Goal: Transaction & Acquisition: Purchase product/service

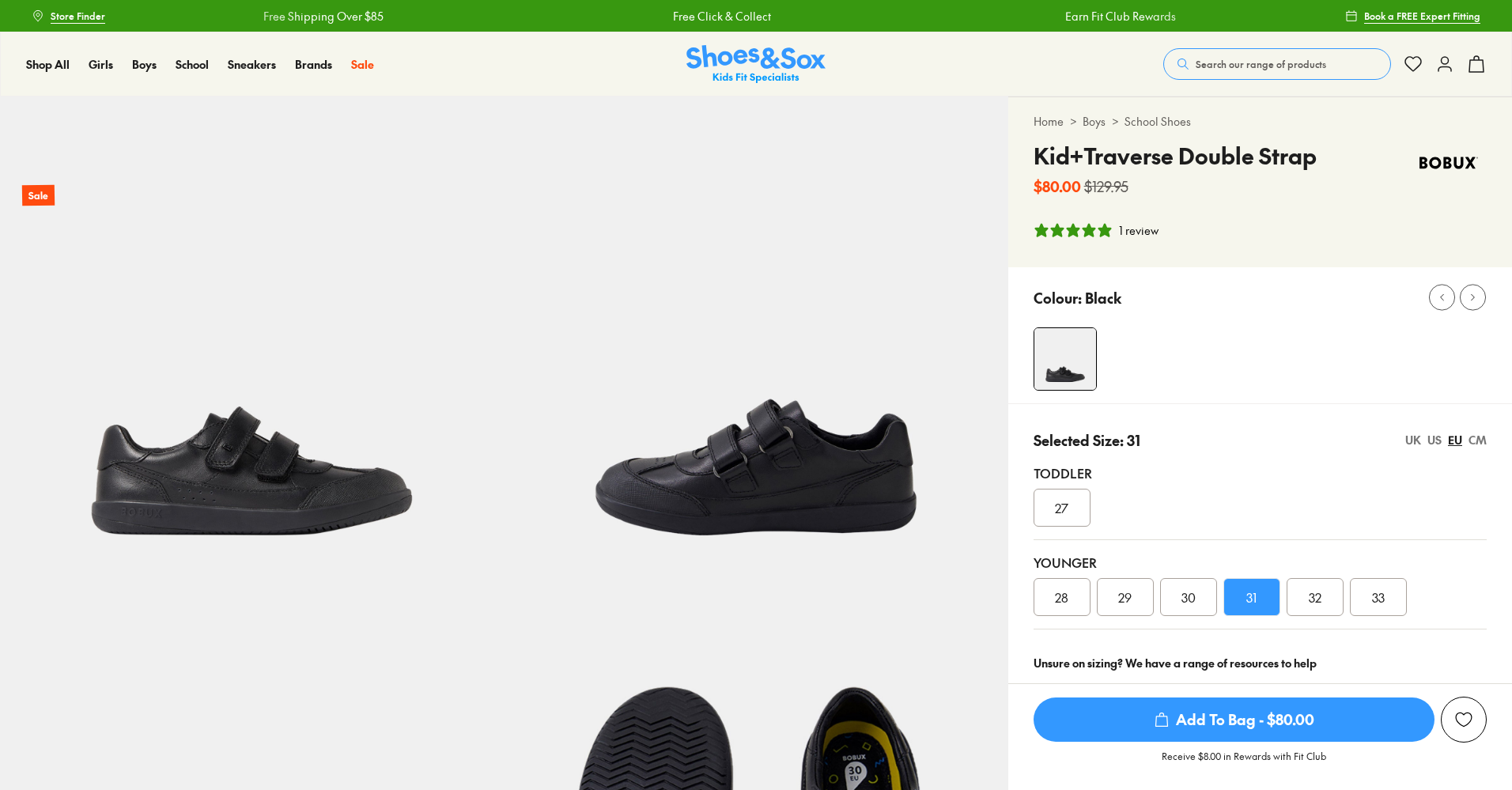
select select "*"
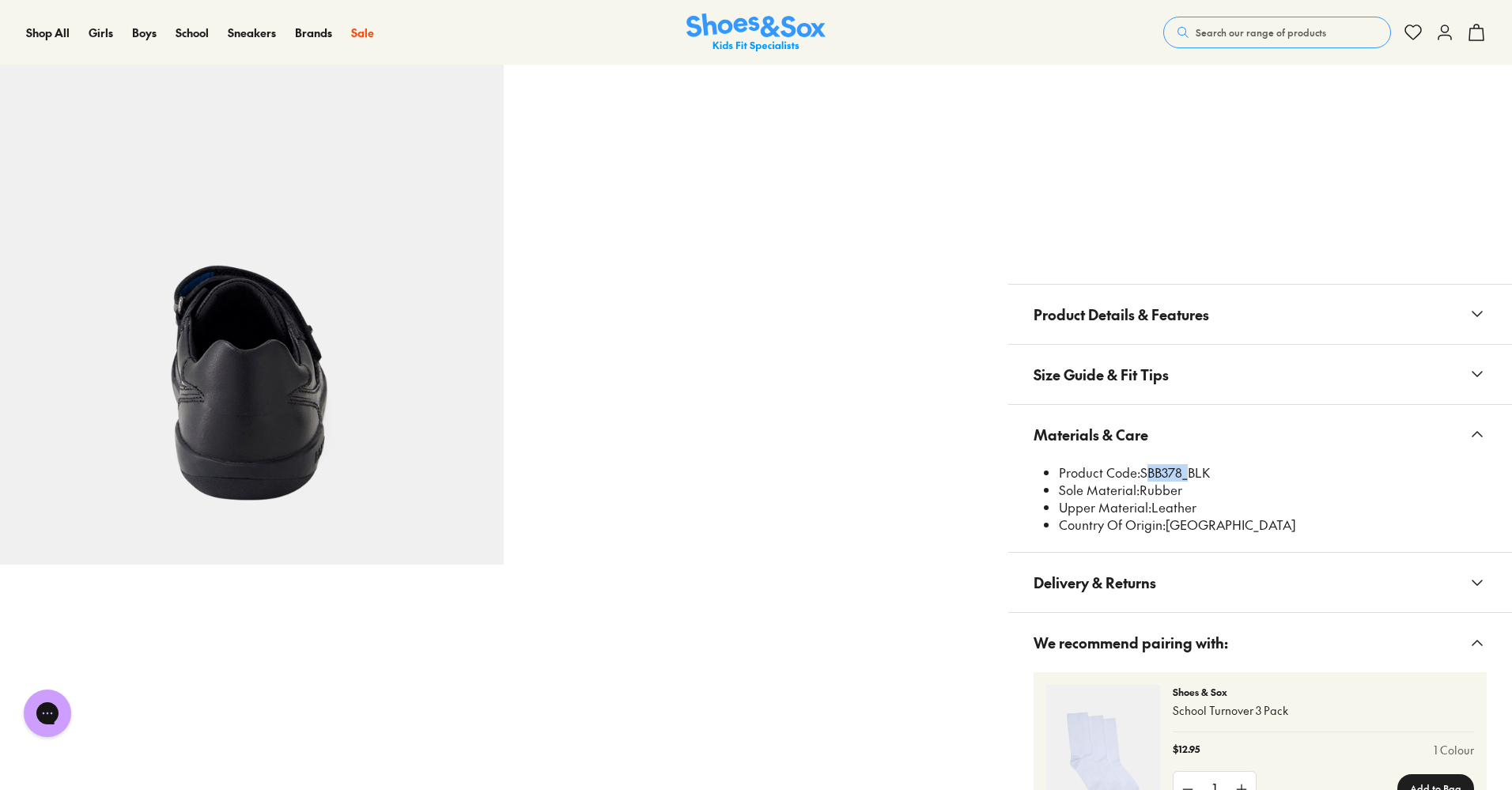
scroll to position [1043, 0]
click at [1237, 31] on span "Search our range of products" at bounding box center [1260, 32] width 130 height 14
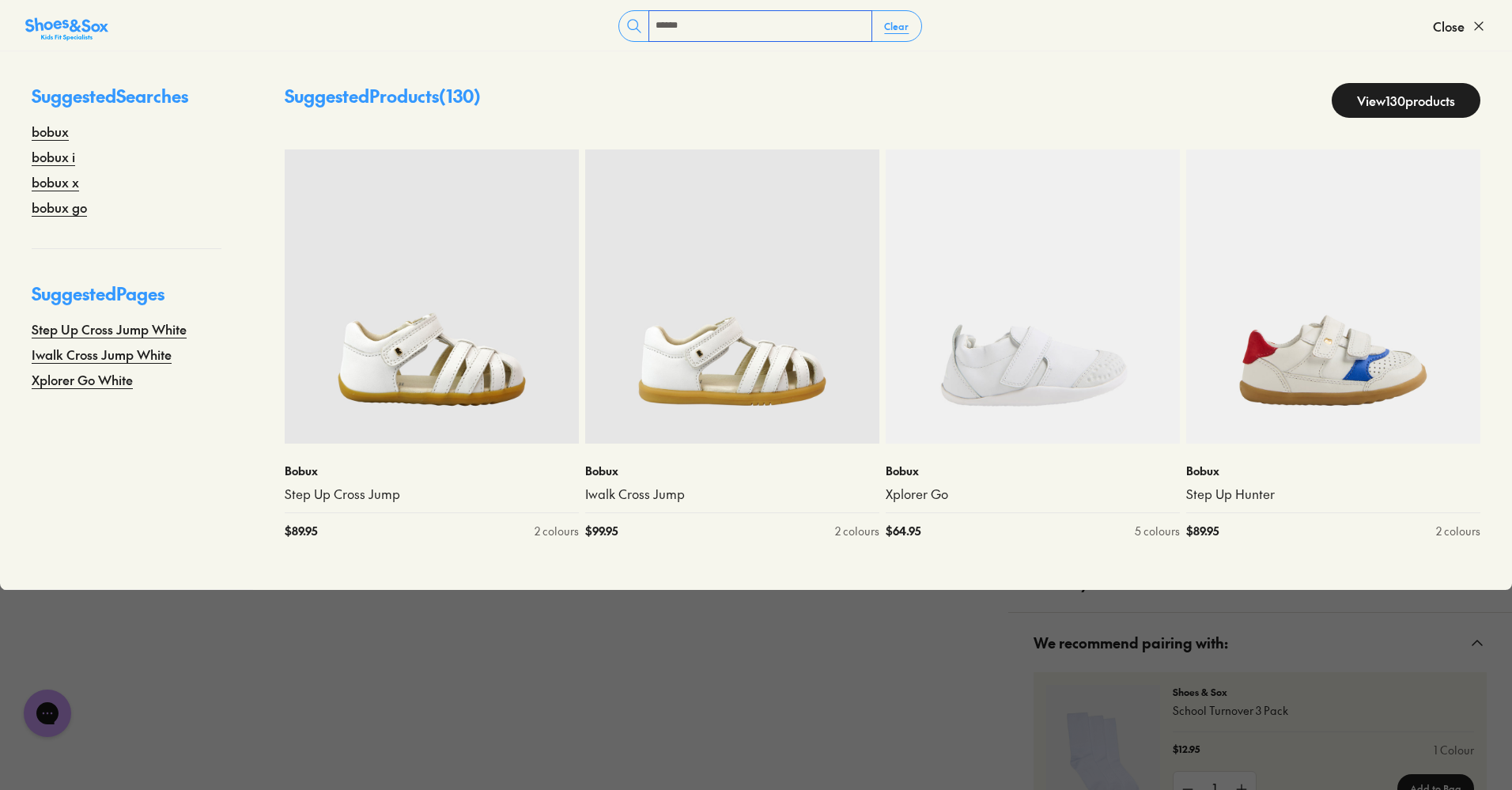
type input "*****"
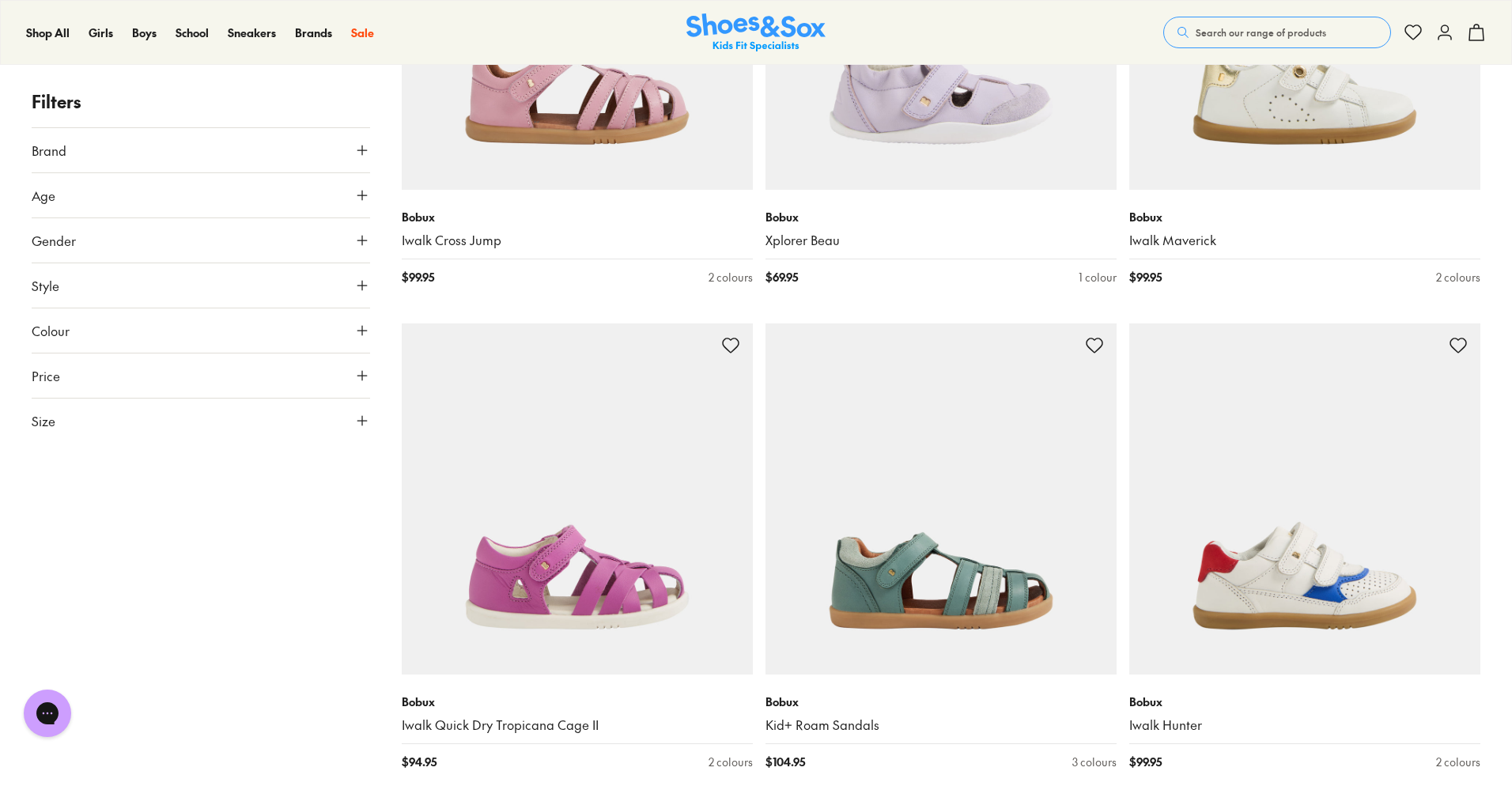
scroll to position [1943, 0]
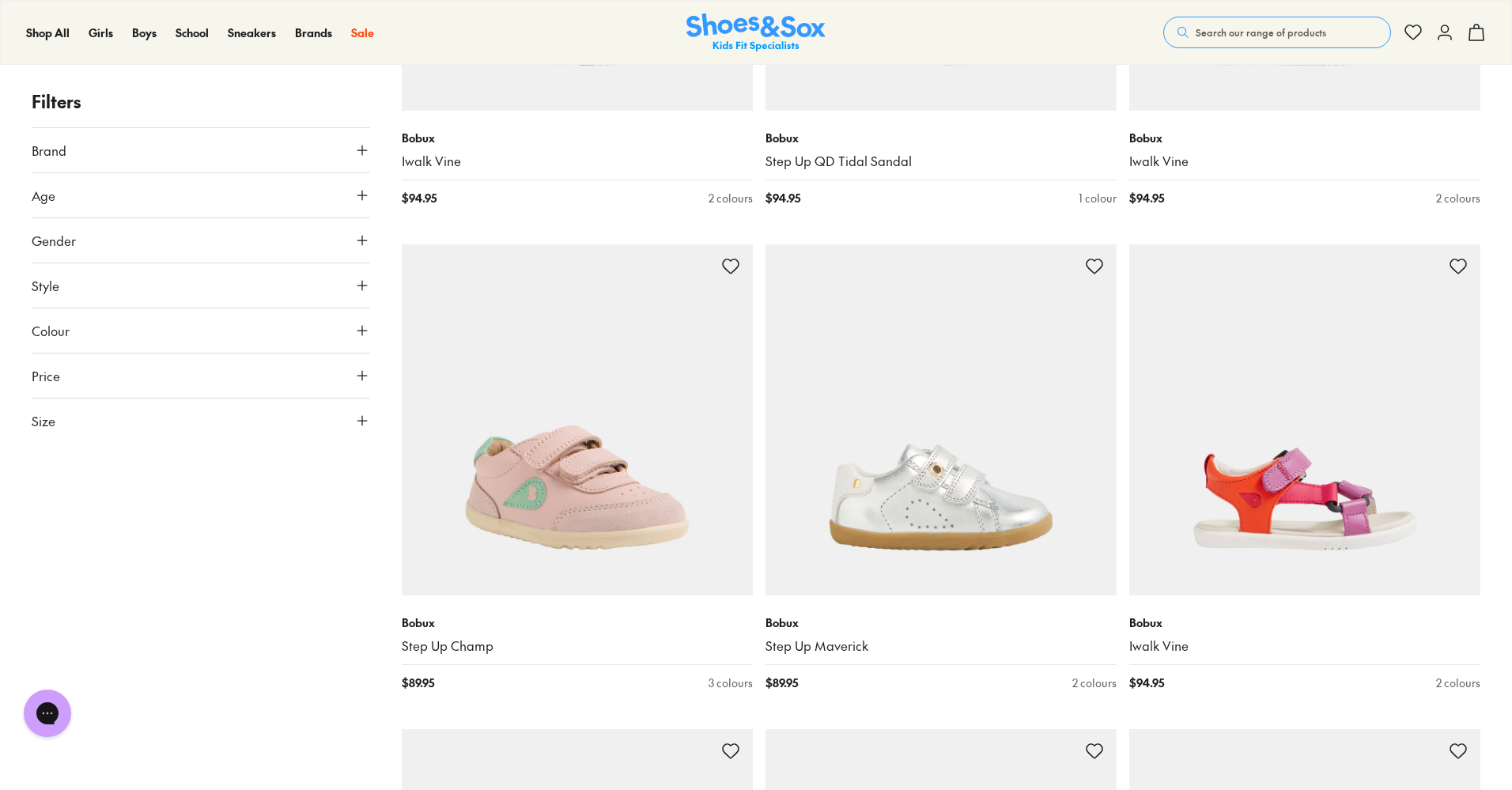
scroll to position [6745, 0]
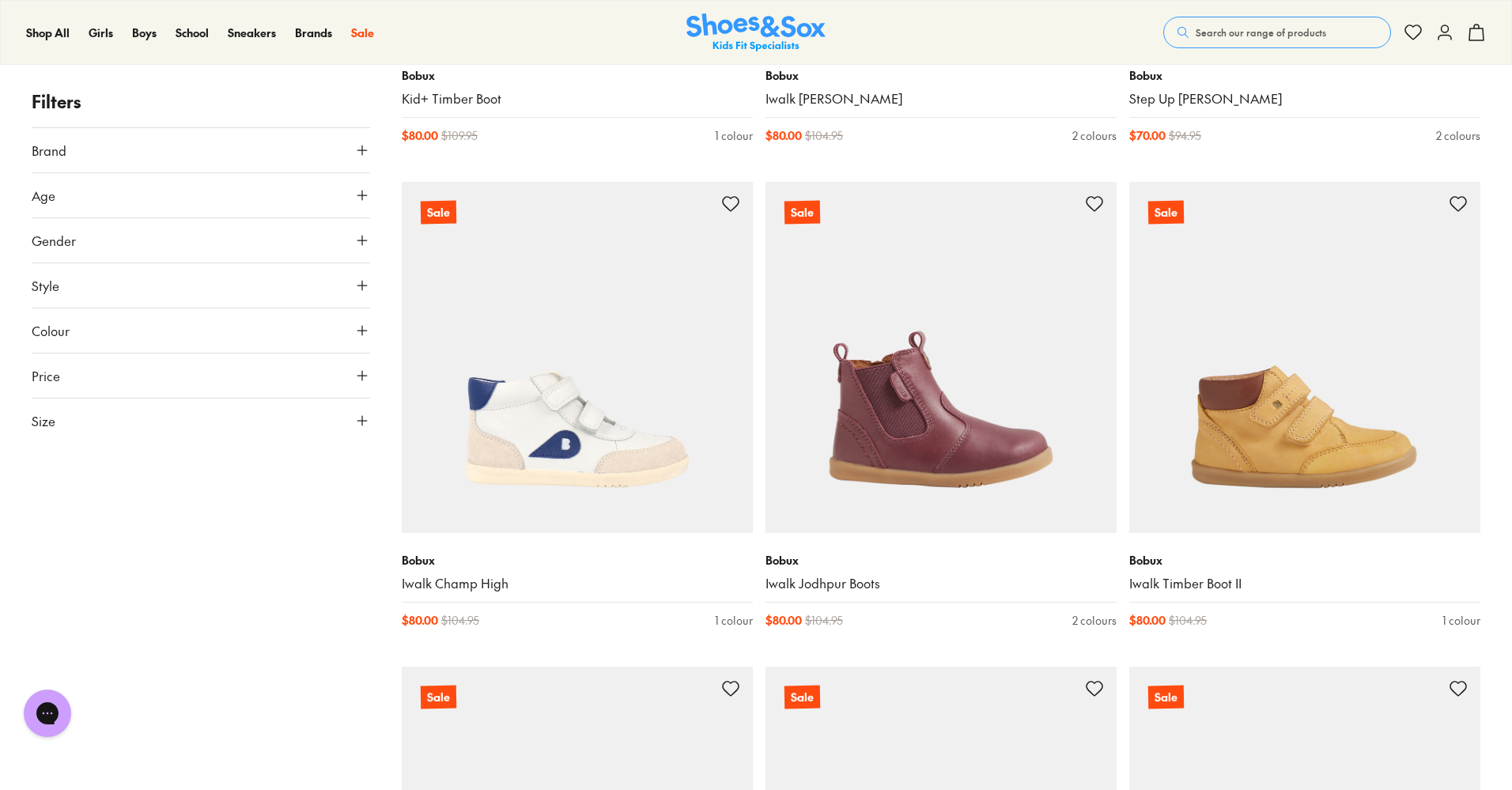
scroll to position [14643, 0]
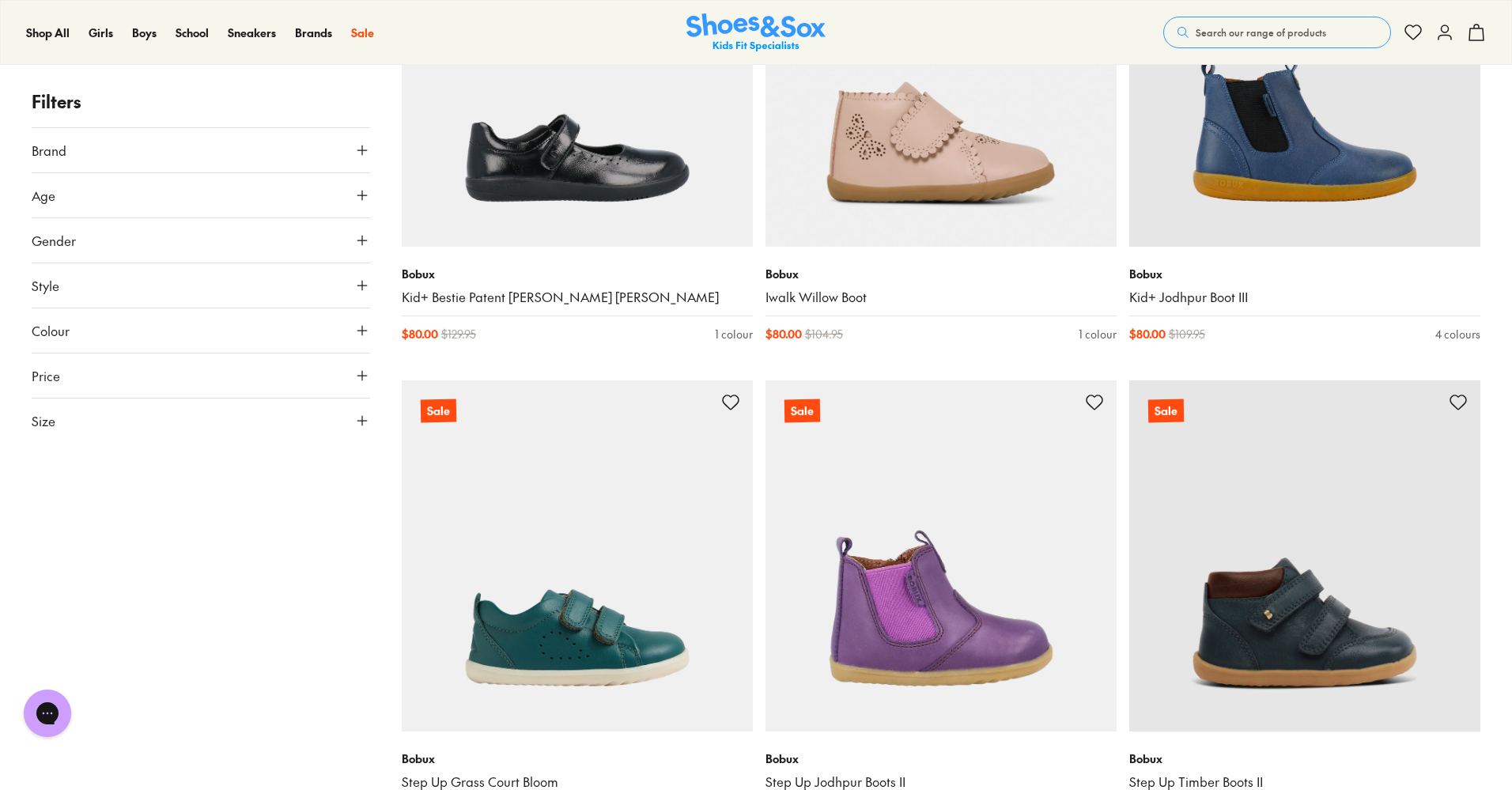
scroll to position [19793, 0]
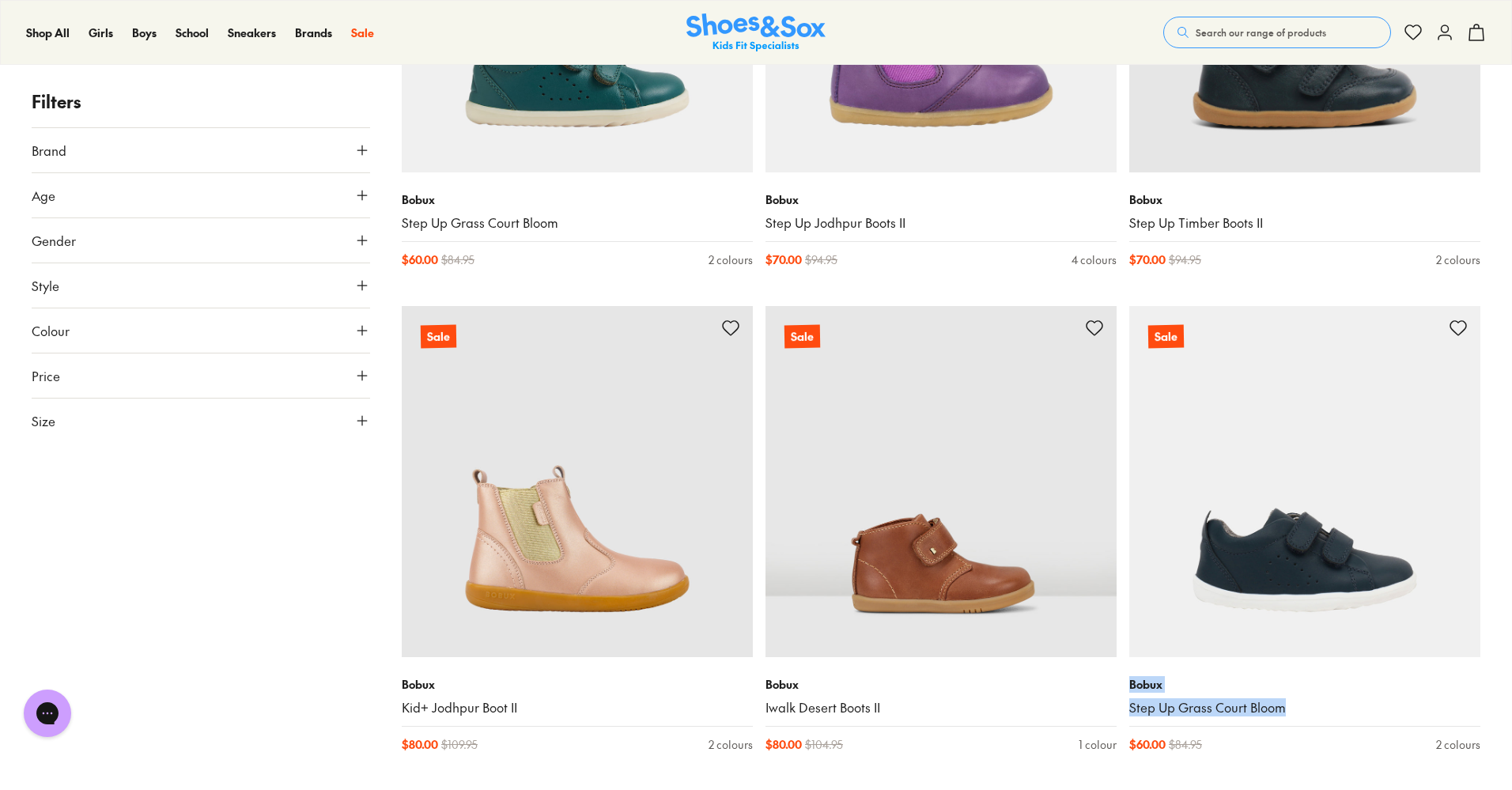
drag, startPoint x: 1510, startPoint y: 707, endPoint x: 1517, endPoint y: 727, distance: 21.2
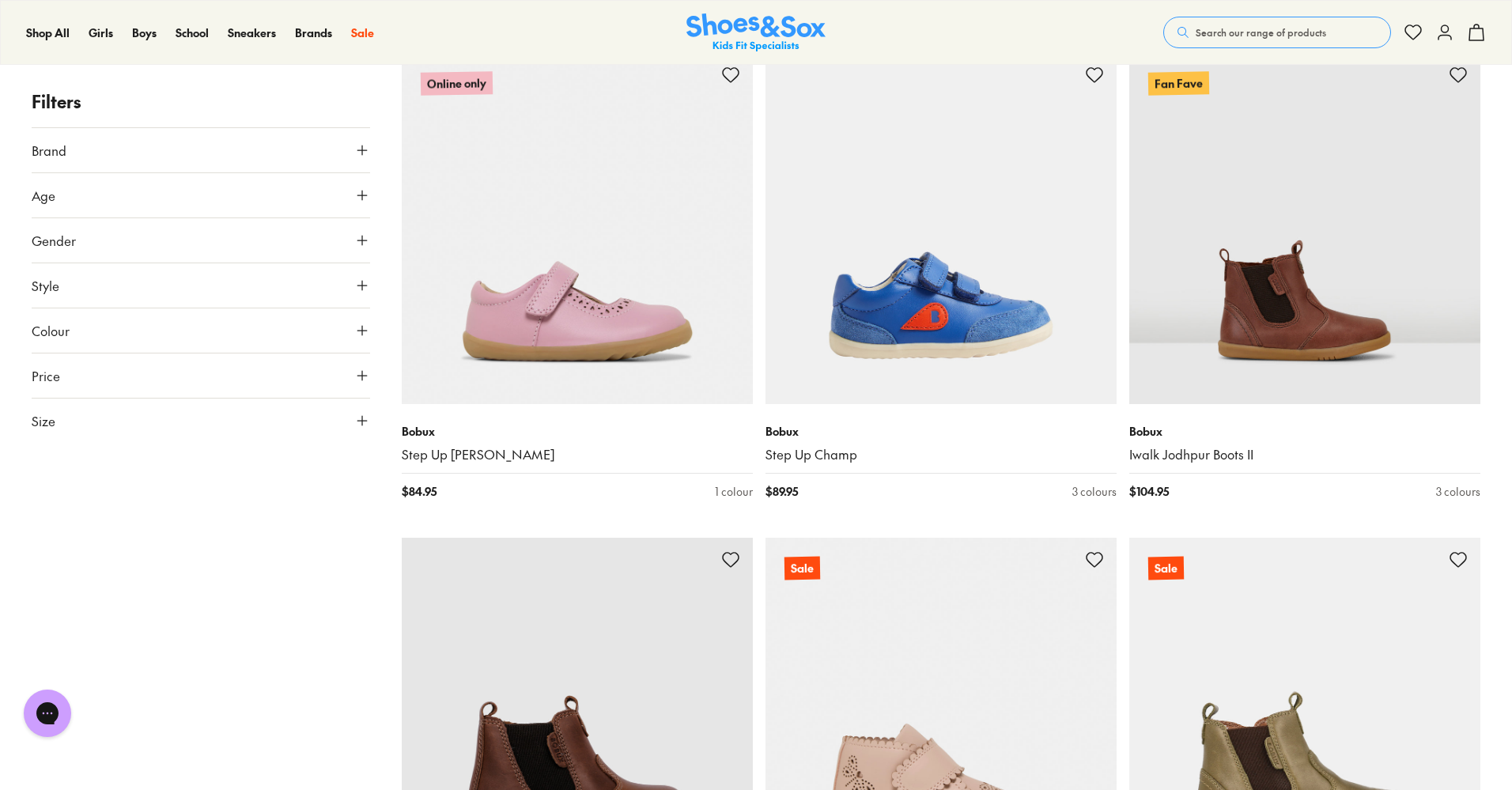
scroll to position [12733, 0]
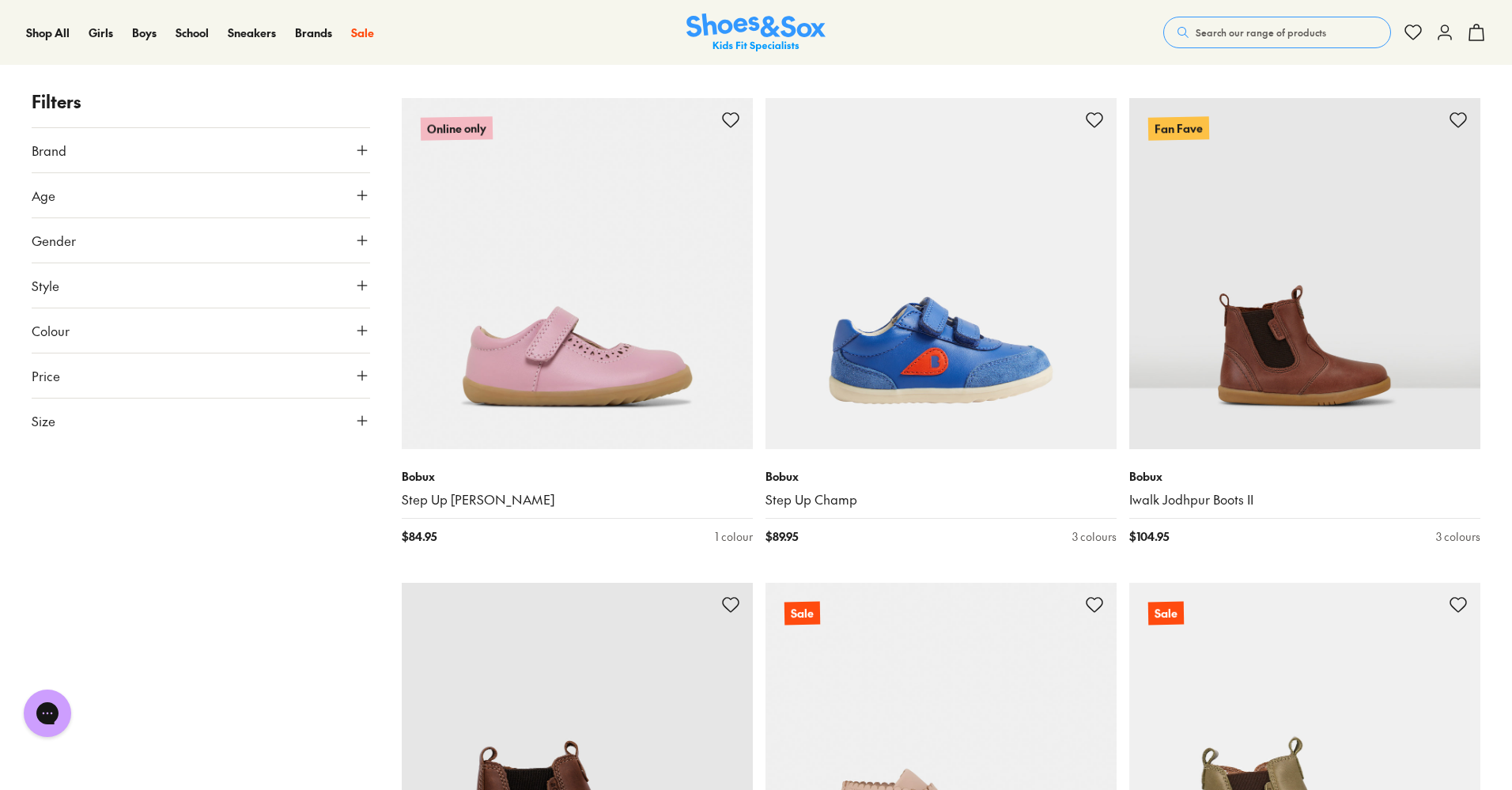
click at [1283, 32] on span "Search our range of products" at bounding box center [1260, 32] width 130 height 14
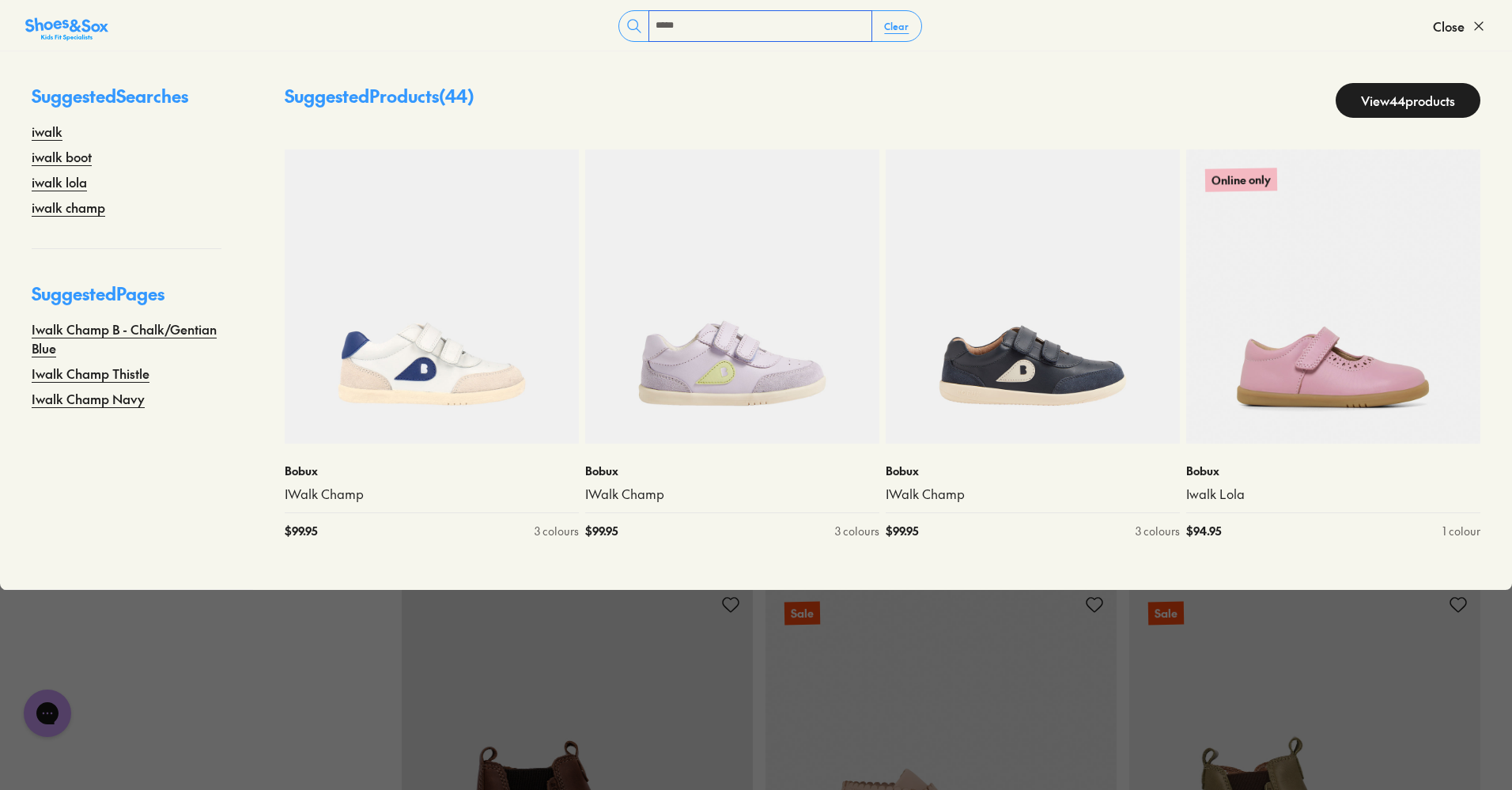
type input "*****"
click at [1385, 98] on link "View 44 products" at bounding box center [1407, 100] width 145 height 35
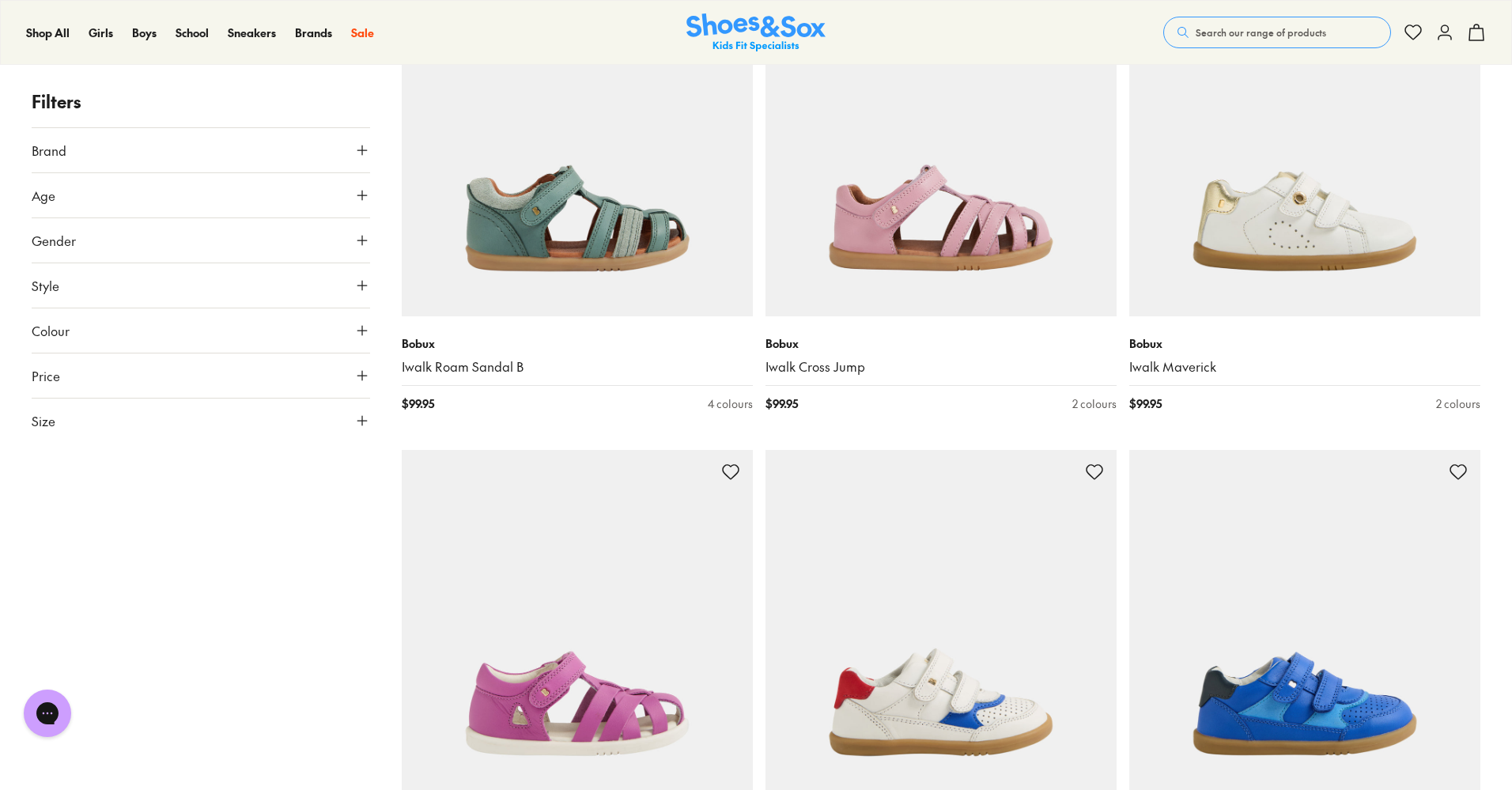
scroll to position [1254, 0]
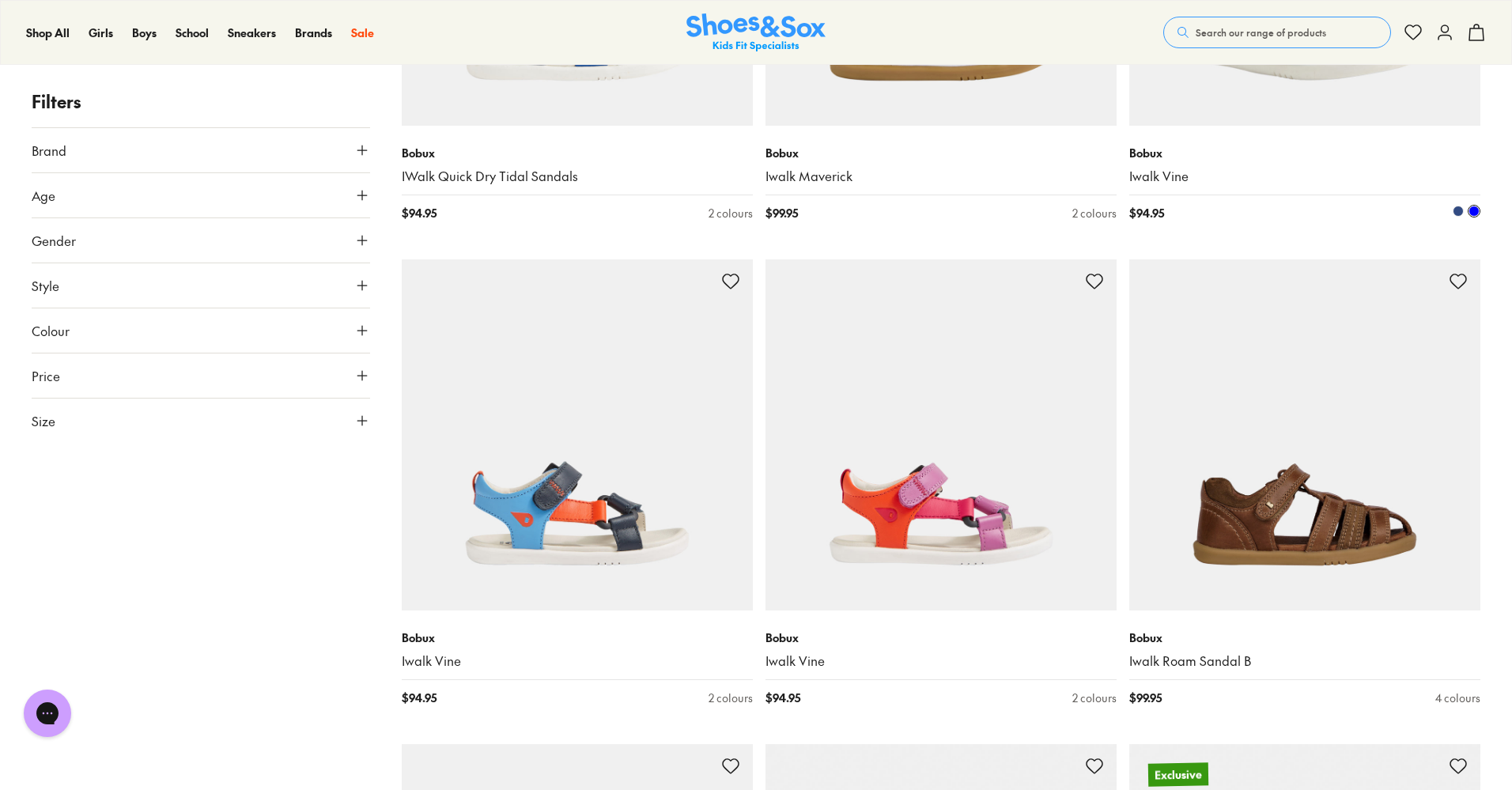
scroll to position [3809, 0]
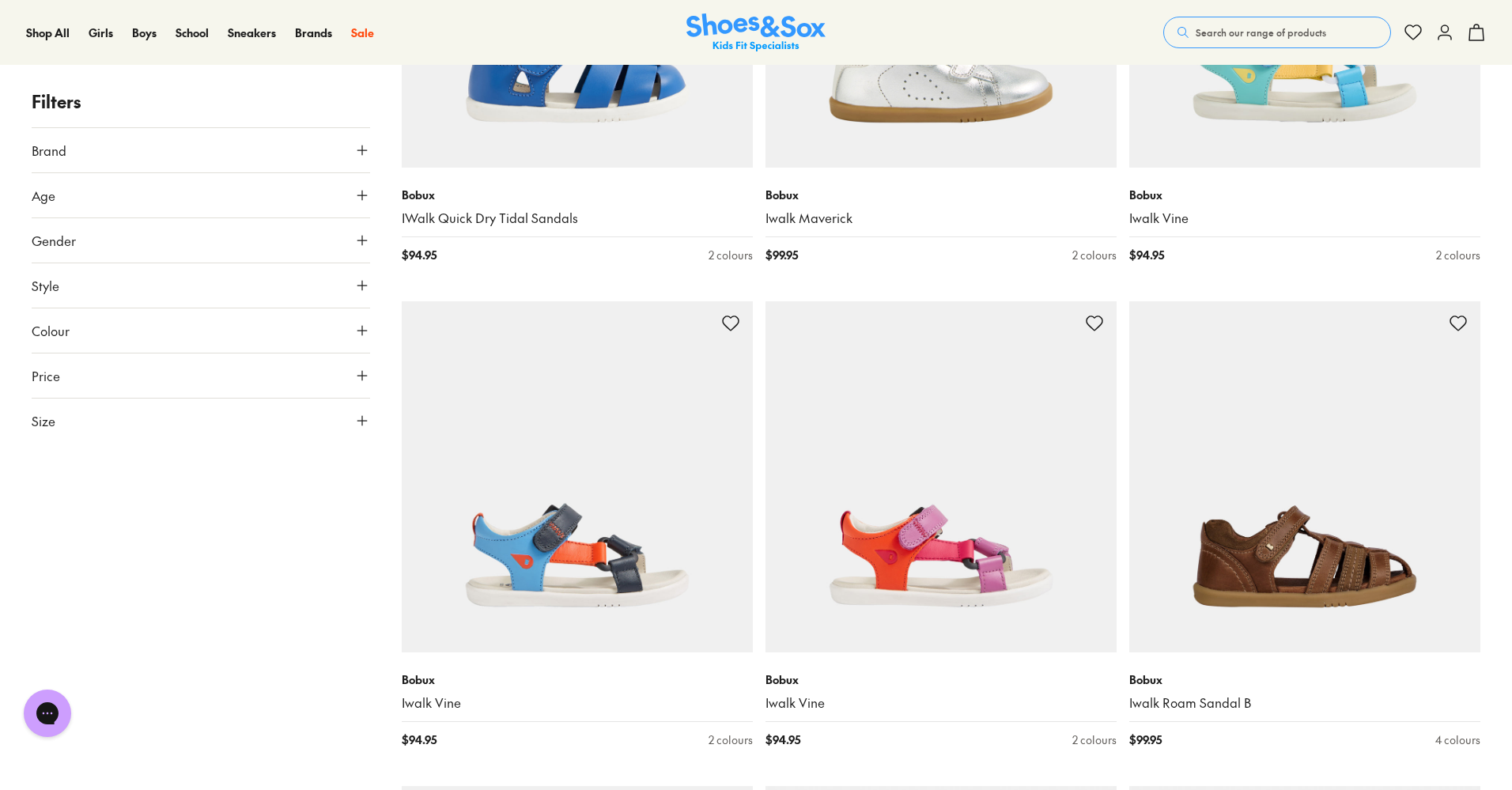
click at [1235, 28] on span "Search our range of products" at bounding box center [1260, 32] width 130 height 14
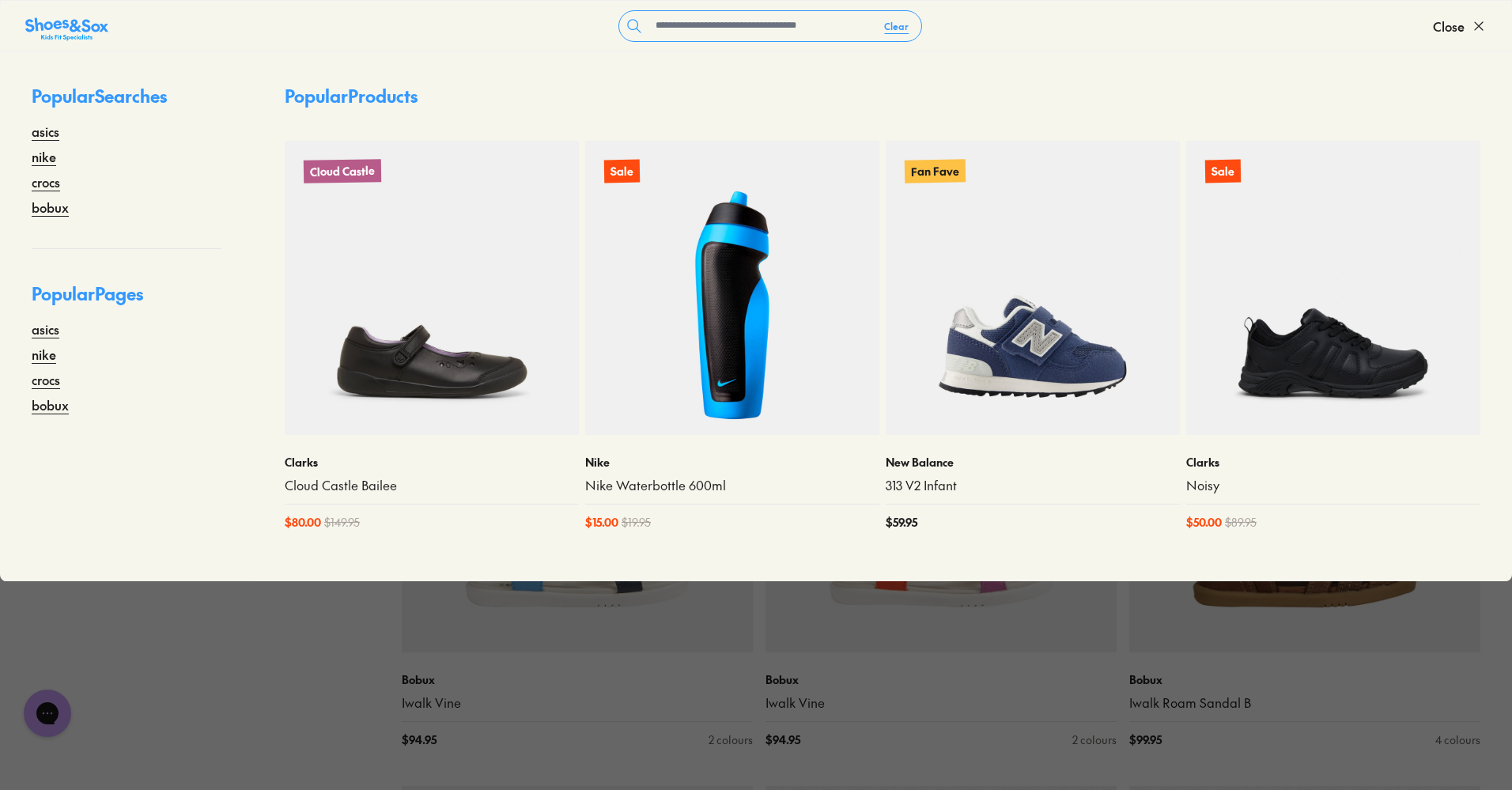
click at [1475, 26] on icon at bounding box center [1479, 26] width 16 height 16
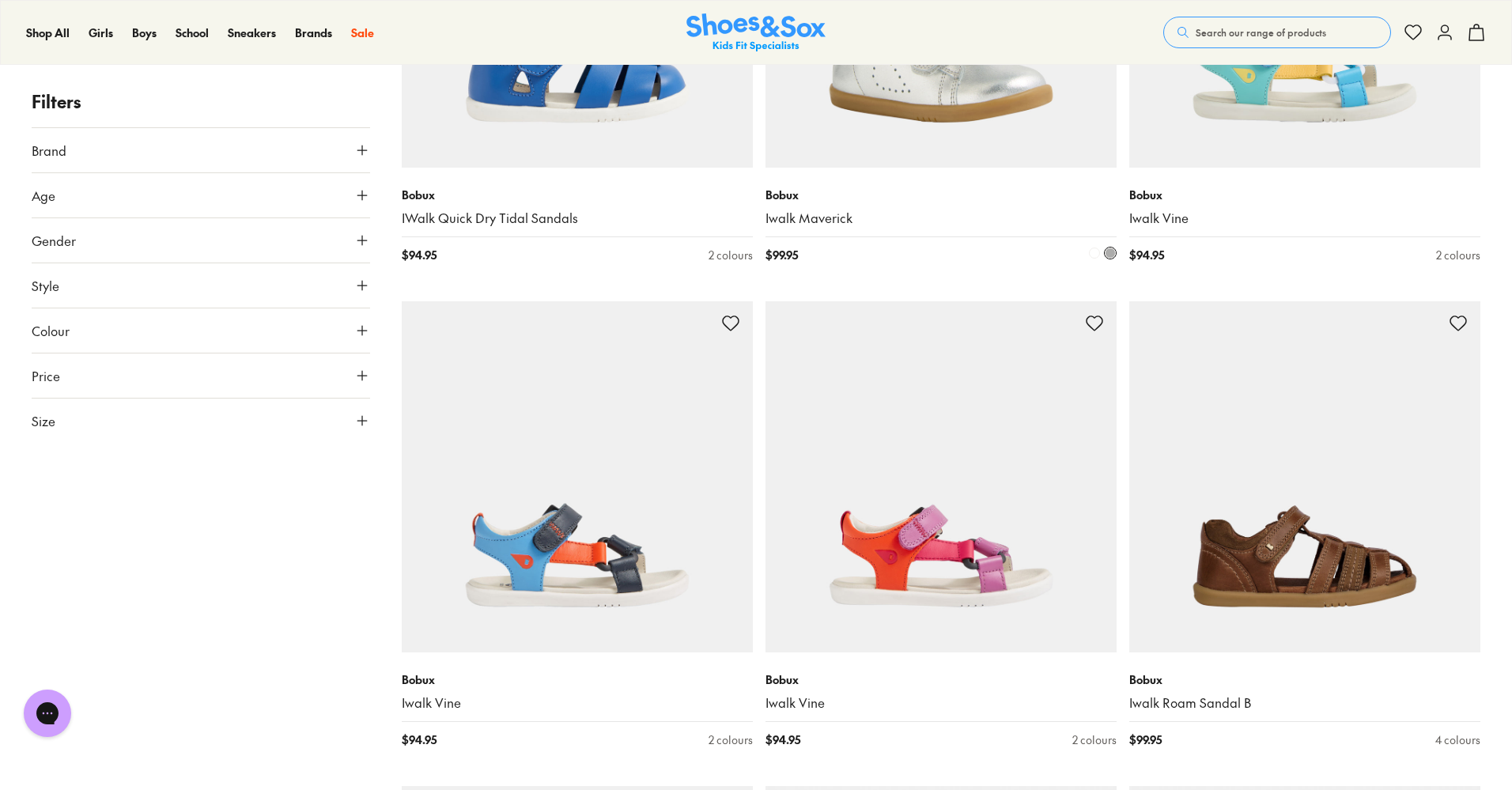
click at [944, 168] on div "Bobux Iwalk Maverick $ 99.95 2 colours" at bounding box center [940, 225] width 351 height 115
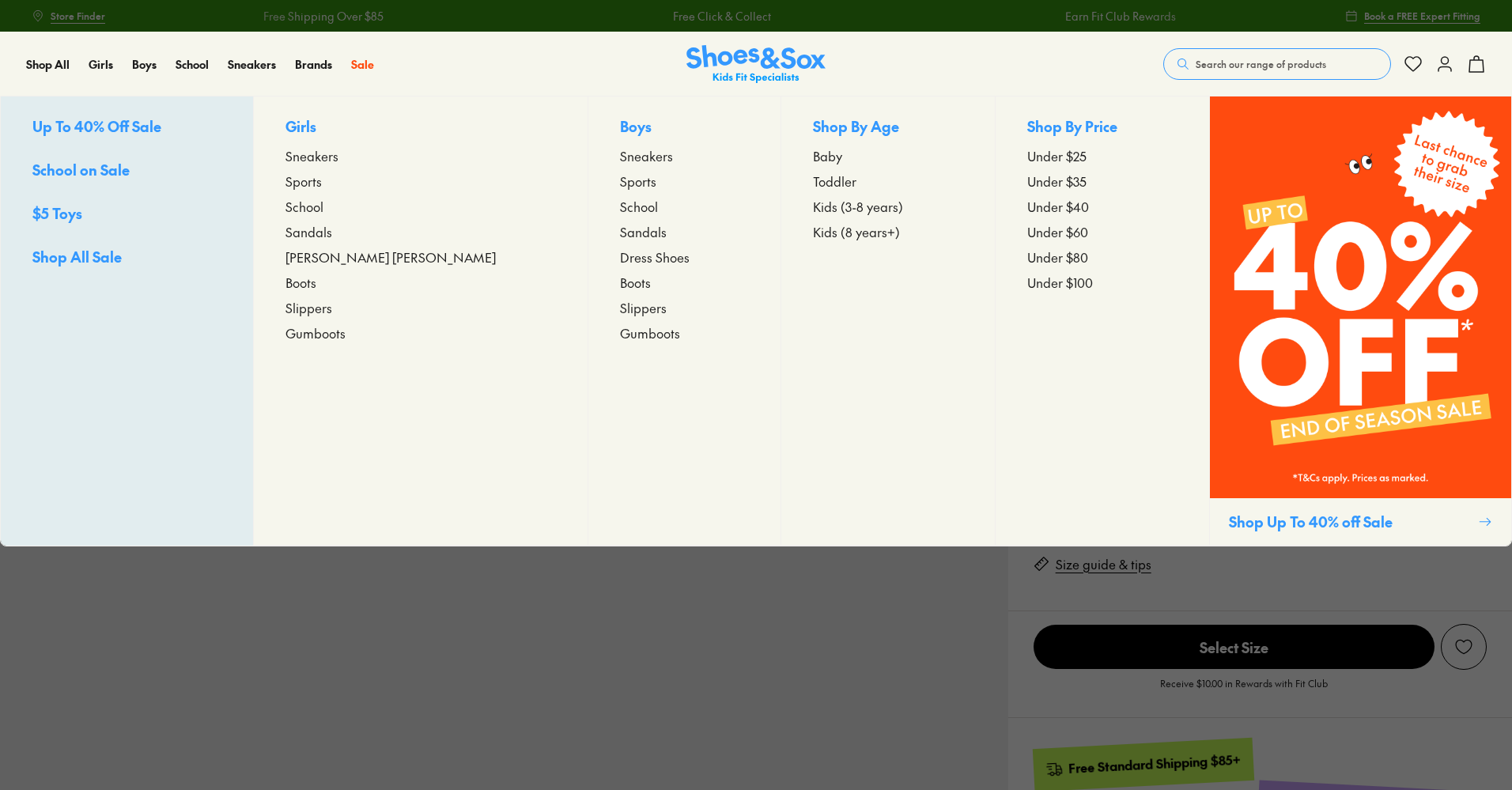
select select "*"
click at [1036, 251] on span "Under $80" at bounding box center [1058, 257] width 61 height 19
